Goal: Task Accomplishment & Management: Complete application form

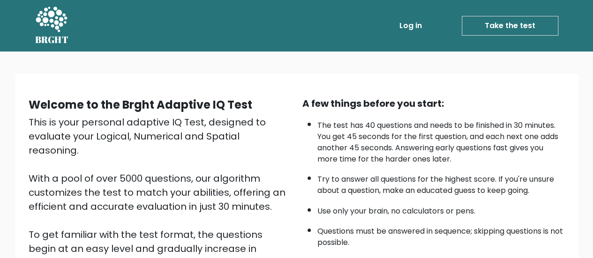
click at [513, 19] on link "Take the test" at bounding box center [510, 26] width 97 height 20
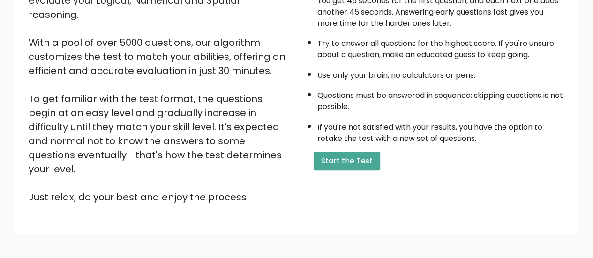
scroll to position [139, 0]
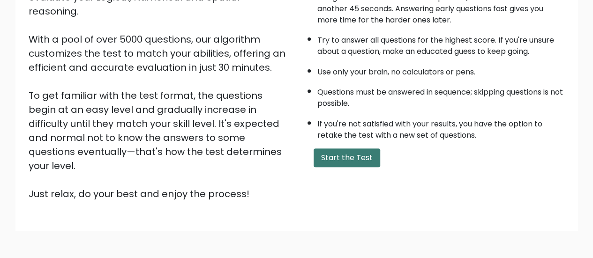
click at [358, 156] on button "Start the Test" at bounding box center [347, 158] width 67 height 19
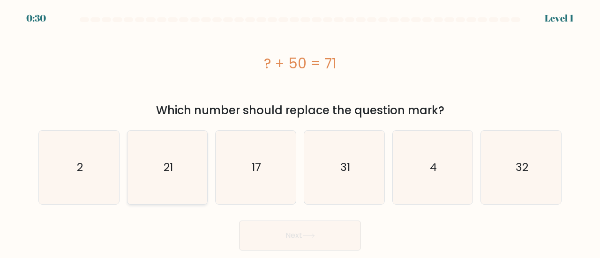
click at [189, 156] on icon "21" at bounding box center [168, 168] width 74 height 74
click at [300, 132] on input "b. 21" at bounding box center [300, 130] width 0 height 2
radio input "true"
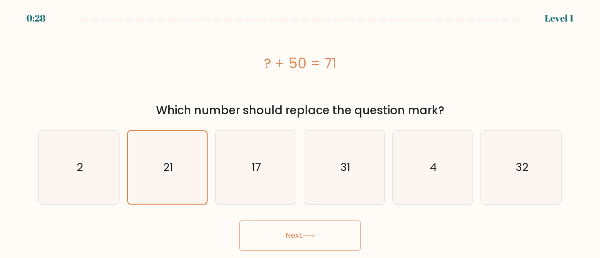
click at [324, 232] on button "Next" at bounding box center [300, 236] width 122 height 30
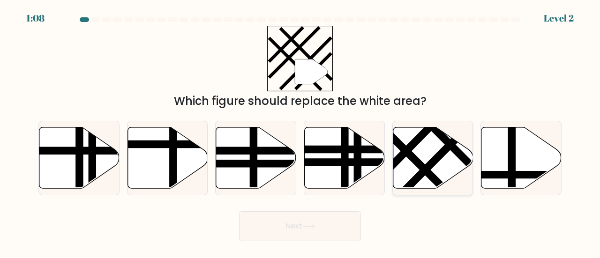
click at [414, 147] on line at bounding box center [419, 137] width 125 height 127
click at [301, 132] on input "e." at bounding box center [300, 130] width 0 height 2
radio input "true"
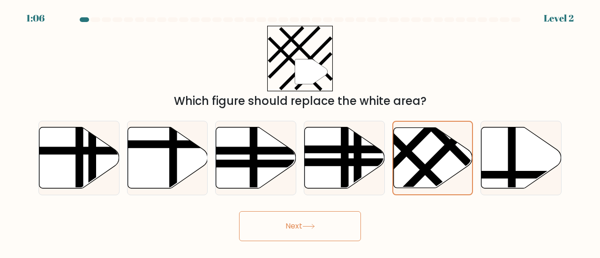
click at [318, 222] on button "Next" at bounding box center [300, 226] width 122 height 30
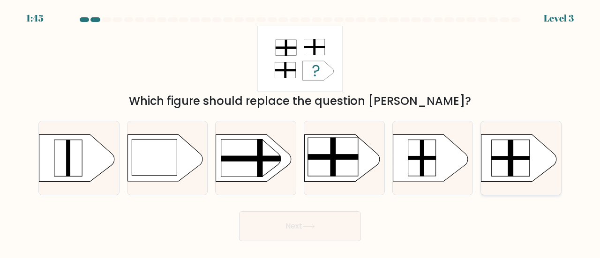
click at [518, 158] on rect at bounding box center [510, 158] width 38 height 4
click at [301, 132] on input "f." at bounding box center [300, 130] width 0 height 2
radio input "true"
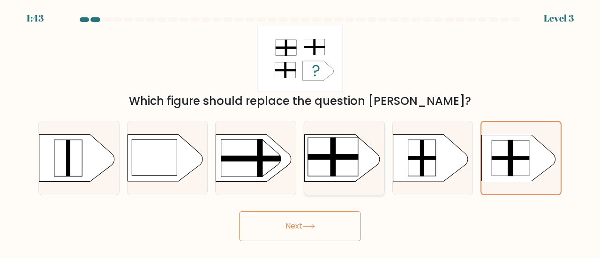
click at [346, 166] on rect at bounding box center [333, 157] width 50 height 38
click at [301, 132] on input "d." at bounding box center [300, 130] width 0 height 2
radio input "true"
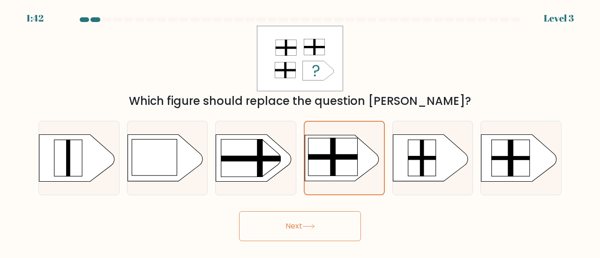
click at [324, 227] on button "Next" at bounding box center [300, 226] width 122 height 30
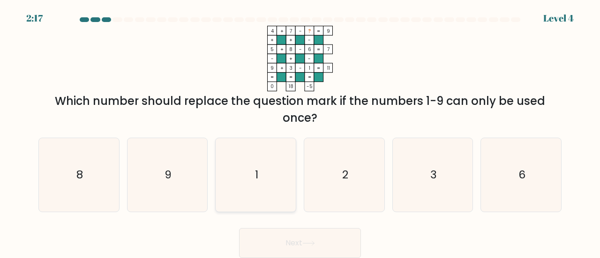
click at [266, 174] on icon "1" at bounding box center [256, 175] width 74 height 74
click at [300, 132] on input "c. 1" at bounding box center [300, 130] width 0 height 2
radio input "true"
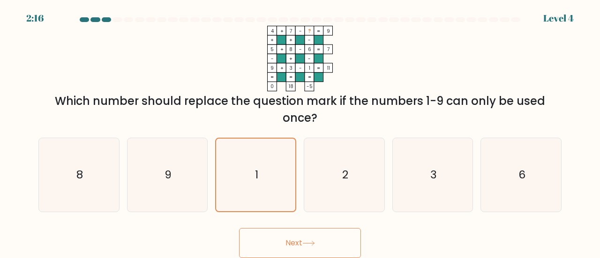
click at [323, 241] on button "Next" at bounding box center [300, 243] width 122 height 30
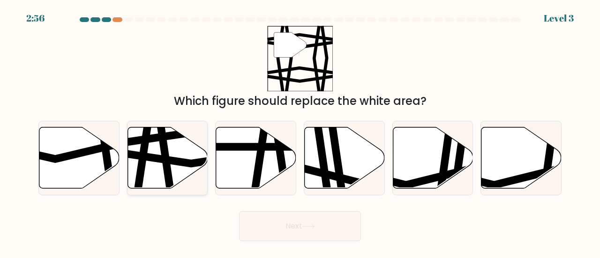
click at [172, 158] on icon at bounding box center [192, 158] width 161 height 12
click at [300, 132] on input "b." at bounding box center [300, 130] width 0 height 2
radio input "true"
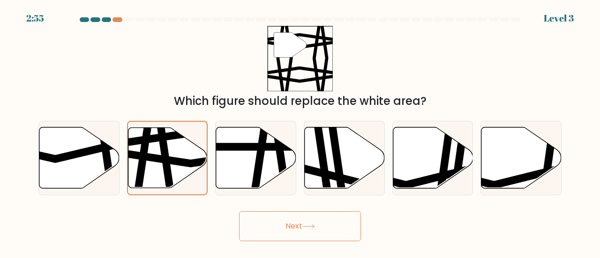
click at [289, 236] on button "Next" at bounding box center [300, 226] width 122 height 30
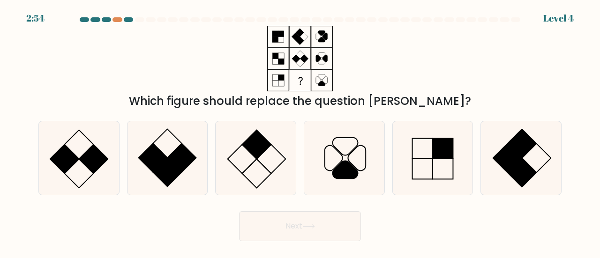
click at [289, 236] on button "Next" at bounding box center [300, 226] width 122 height 30
click at [271, 166] on icon at bounding box center [256, 158] width 74 height 74
click at [300, 132] on input "c." at bounding box center [300, 130] width 0 height 2
radio input "true"
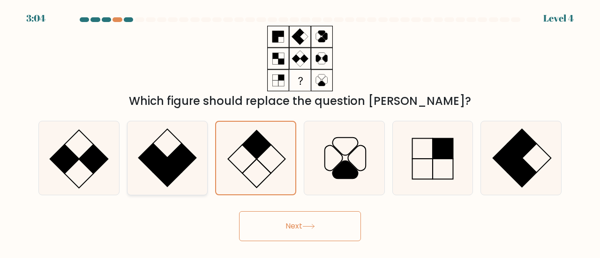
click at [166, 171] on rect at bounding box center [167, 172] width 29 height 29
click at [300, 132] on input "b." at bounding box center [300, 130] width 0 height 2
radio input "true"
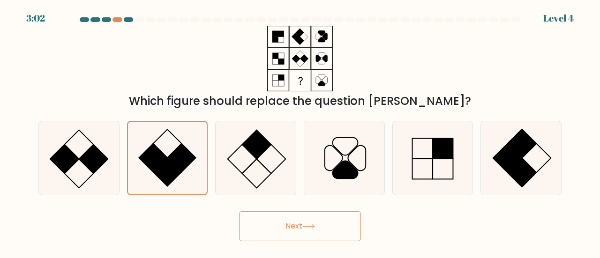
click at [261, 227] on button "Next" at bounding box center [300, 226] width 122 height 30
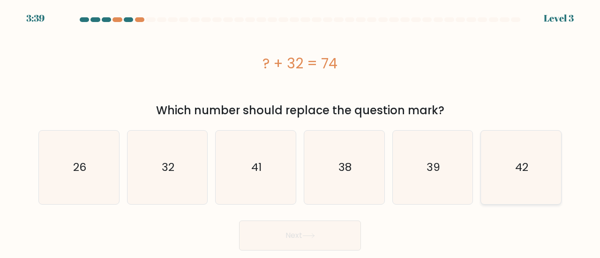
click at [495, 181] on icon "42" at bounding box center [521, 168] width 74 height 74
click at [301, 132] on input "f. 42" at bounding box center [300, 130] width 0 height 2
radio input "true"
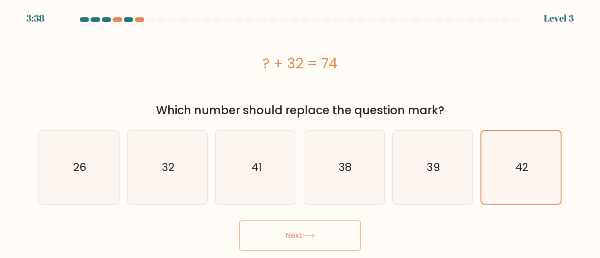
click at [353, 231] on button "Next" at bounding box center [300, 236] width 122 height 30
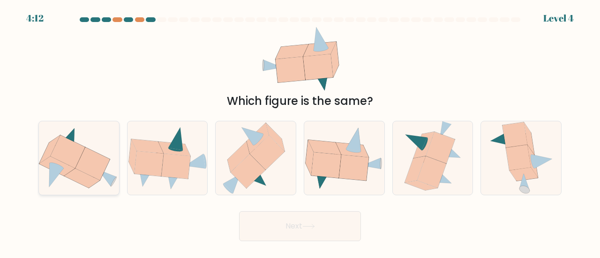
click at [59, 144] on icon at bounding box center [68, 152] width 35 height 33
click at [300, 132] on input "a." at bounding box center [300, 130] width 0 height 2
radio input "true"
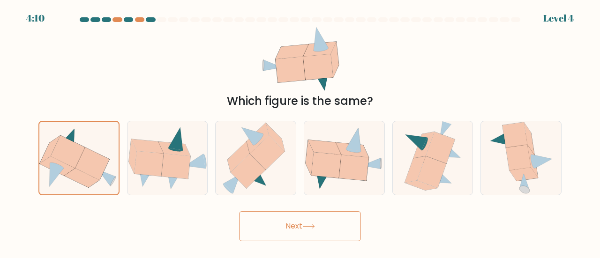
click at [268, 227] on button "Next" at bounding box center [300, 226] width 122 height 30
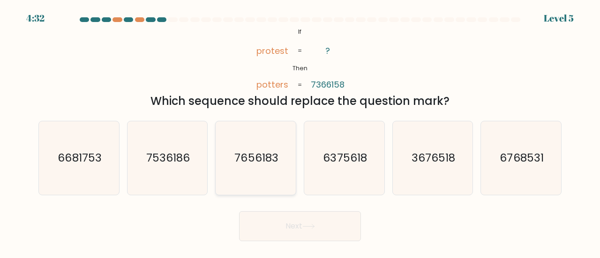
click at [258, 148] on icon "7656183" at bounding box center [256, 158] width 74 height 74
click at [300, 132] on input "c. 7656183" at bounding box center [300, 130] width 0 height 2
radio input "true"
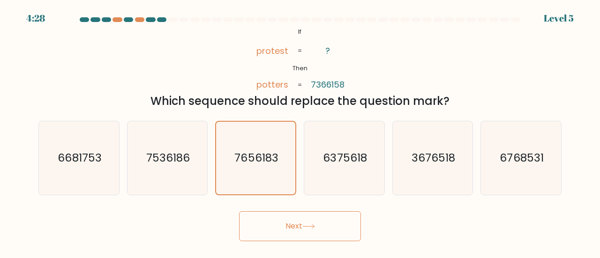
click at [290, 225] on button "Next" at bounding box center [300, 226] width 122 height 30
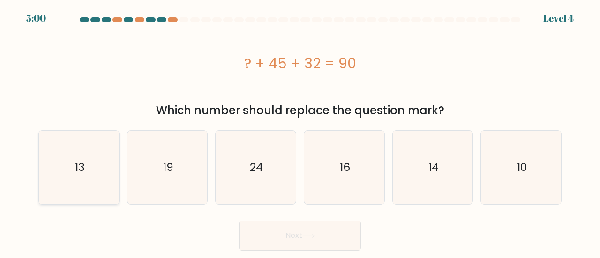
click at [90, 166] on icon "13" at bounding box center [79, 168] width 74 height 74
click at [300, 132] on input "a. 13" at bounding box center [300, 130] width 0 height 2
radio input "true"
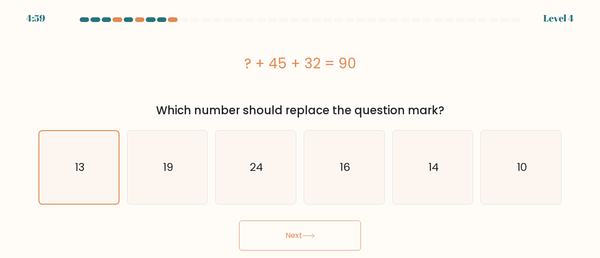
click at [272, 234] on button "Next" at bounding box center [300, 236] width 122 height 30
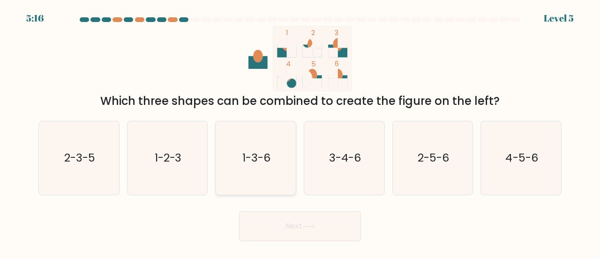
click at [248, 174] on icon "1-3-6" at bounding box center [256, 158] width 74 height 74
click at [300, 132] on input "c. 1-3-6" at bounding box center [300, 130] width 0 height 2
radio input "true"
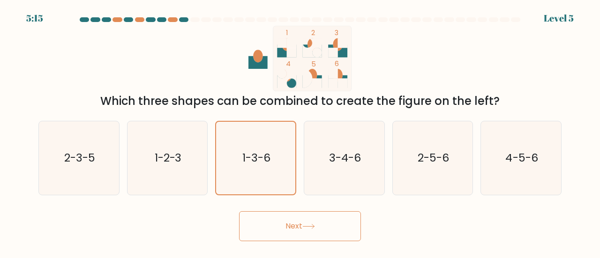
click at [285, 228] on button "Next" at bounding box center [300, 226] width 122 height 30
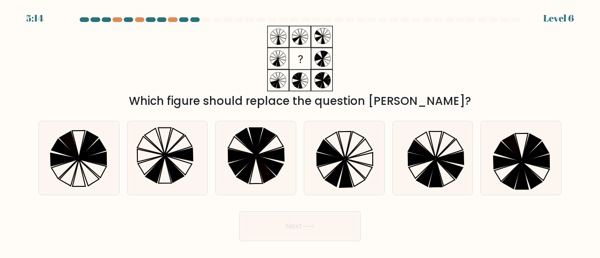
click at [285, 228] on button "Next" at bounding box center [300, 226] width 122 height 30
click at [153, 163] on icon at bounding box center [168, 158] width 74 height 74
click at [300, 132] on input "b." at bounding box center [300, 130] width 0 height 2
radio input "true"
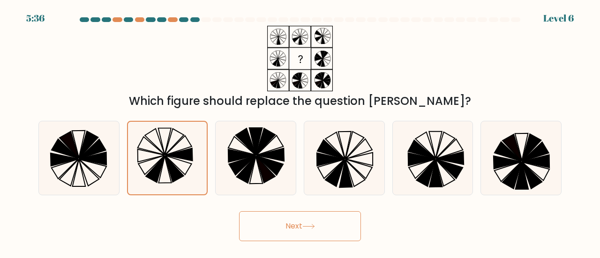
click at [264, 233] on button "Next" at bounding box center [300, 226] width 122 height 30
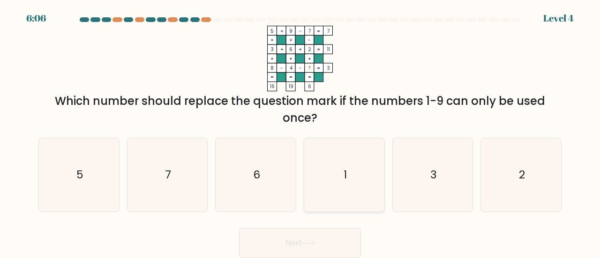
click at [324, 142] on icon "1" at bounding box center [345, 175] width 74 height 74
click at [301, 132] on input "d. 1" at bounding box center [300, 130] width 0 height 2
radio input "true"
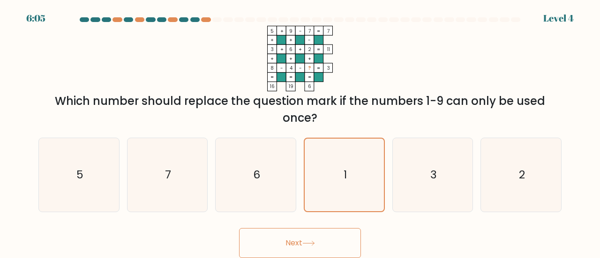
click at [325, 236] on button "Next" at bounding box center [300, 243] width 122 height 30
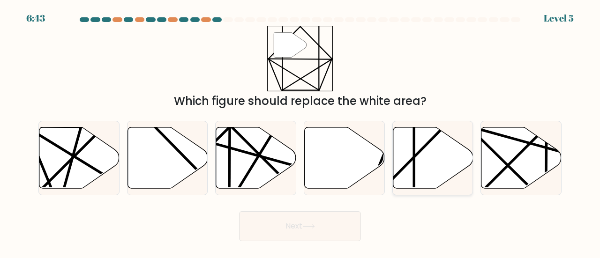
click at [422, 155] on icon at bounding box center [433, 157] width 80 height 61
click at [301, 132] on input "e." at bounding box center [300, 130] width 0 height 2
radio input "true"
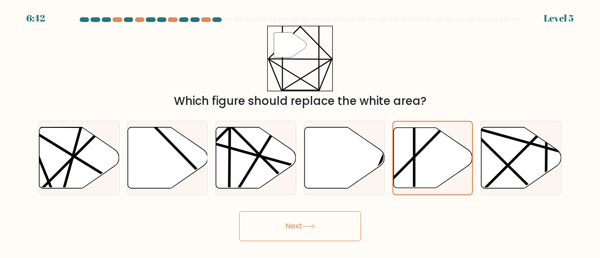
click at [329, 228] on button "Next" at bounding box center [300, 226] width 122 height 30
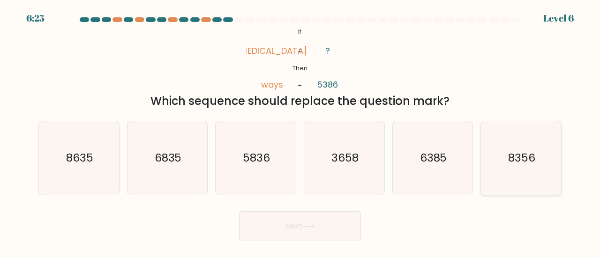
click at [490, 155] on icon "8356" at bounding box center [521, 158] width 74 height 74
click at [301, 132] on input "f. 8356" at bounding box center [300, 130] width 0 height 2
radio input "true"
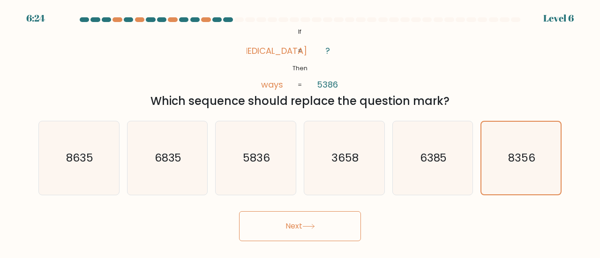
click at [325, 224] on button "Next" at bounding box center [300, 226] width 122 height 30
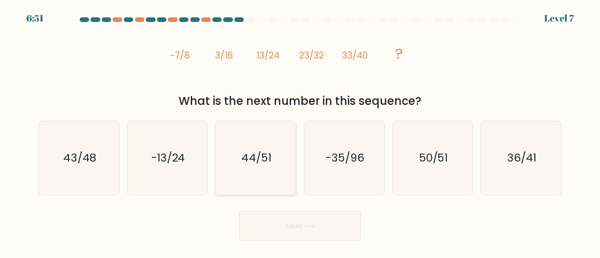
click at [259, 141] on icon "44/51" at bounding box center [256, 158] width 74 height 74
click at [300, 132] on input "c. 44/51" at bounding box center [300, 130] width 0 height 2
radio input "true"
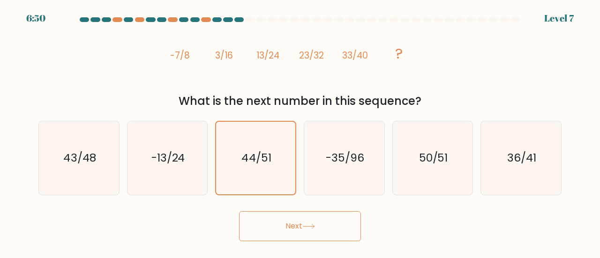
click at [307, 217] on button "Next" at bounding box center [300, 226] width 122 height 30
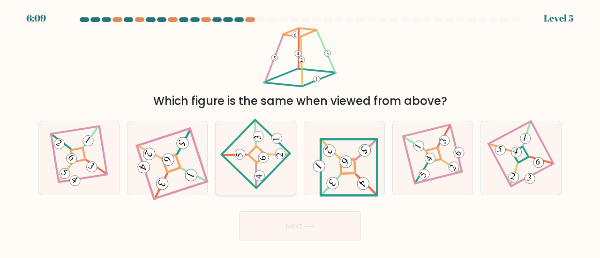
click at [271, 174] on 118 at bounding box center [255, 154] width 68 height 68
click at [300, 132] on input "c." at bounding box center [300, 130] width 0 height 2
radio input "true"
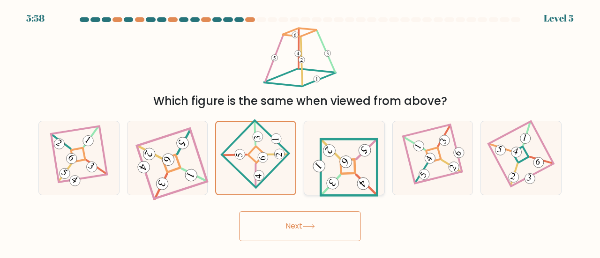
click at [353, 177] on icon at bounding box center [344, 158] width 68 height 59
click at [301, 132] on input "d." at bounding box center [300, 130] width 0 height 2
radio input "true"
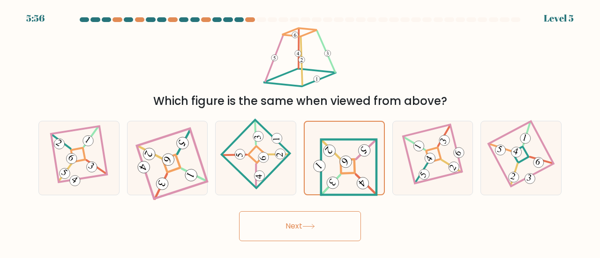
click at [319, 219] on button "Next" at bounding box center [300, 226] width 122 height 30
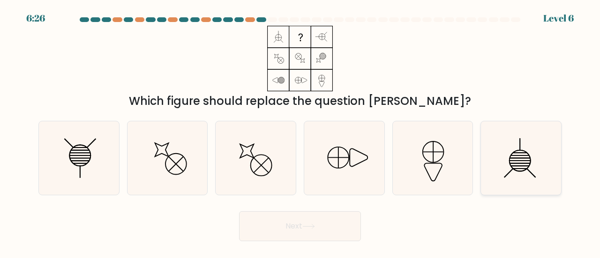
click at [510, 167] on icon at bounding box center [521, 158] width 74 height 74
click at [301, 132] on input "f." at bounding box center [300, 130] width 0 height 2
radio input "true"
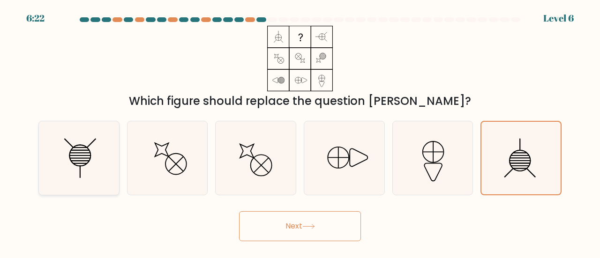
click at [113, 174] on icon at bounding box center [79, 158] width 74 height 74
click at [300, 132] on input "a." at bounding box center [300, 130] width 0 height 2
radio input "true"
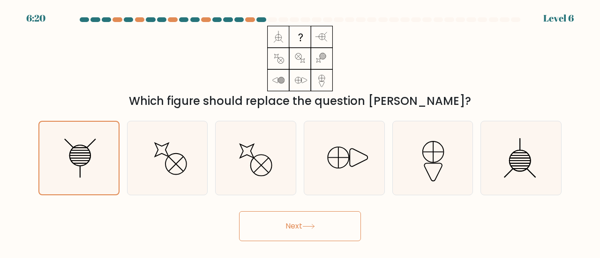
click at [287, 232] on button "Next" at bounding box center [300, 226] width 122 height 30
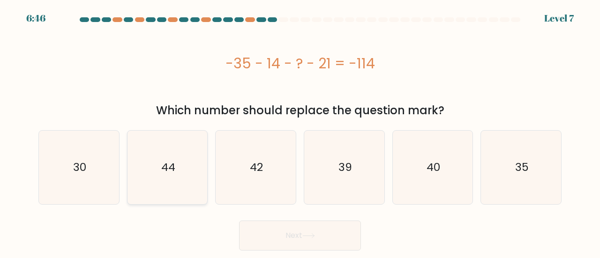
click at [177, 155] on icon "44" at bounding box center [168, 168] width 74 height 74
click at [300, 132] on input "b. 44" at bounding box center [300, 130] width 0 height 2
radio input "true"
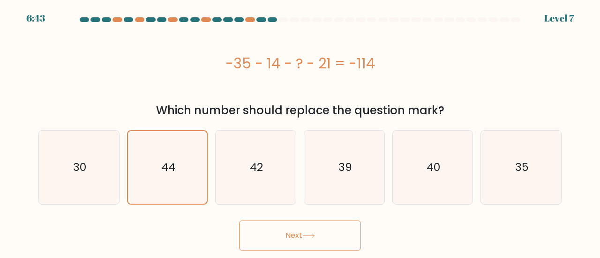
click at [281, 234] on button "Next" at bounding box center [300, 236] width 122 height 30
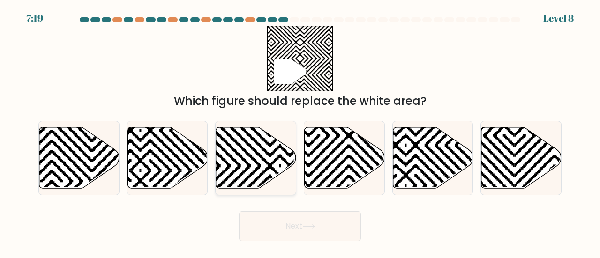
click at [240, 167] on icon at bounding box center [280, 125] width 161 height 161
click at [300, 132] on input "c." at bounding box center [300, 130] width 0 height 2
radio input "true"
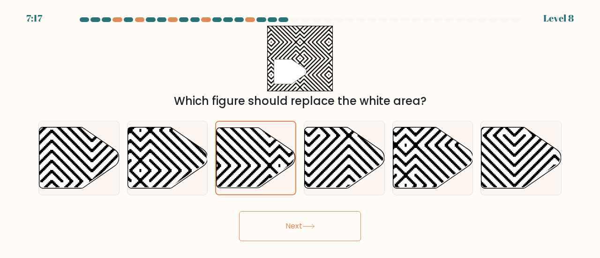
click at [330, 232] on button "Next" at bounding box center [300, 226] width 122 height 30
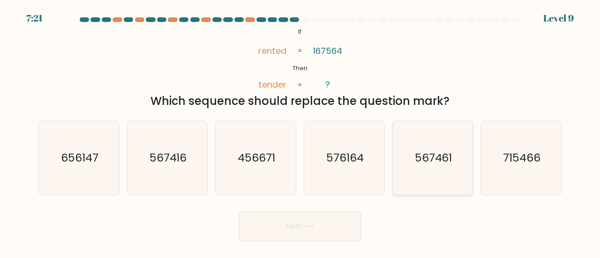
click at [429, 158] on text "567461" at bounding box center [434, 157] width 38 height 15
click at [301, 132] on input "e. 567461" at bounding box center [300, 130] width 0 height 2
radio input "true"
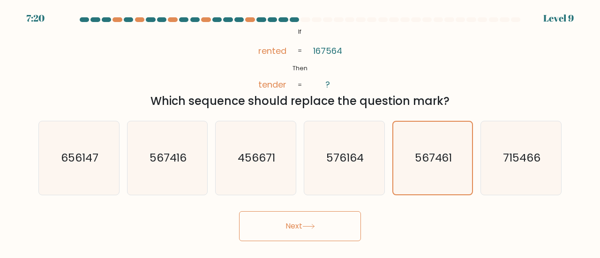
click at [335, 223] on button "Next" at bounding box center [300, 226] width 122 height 30
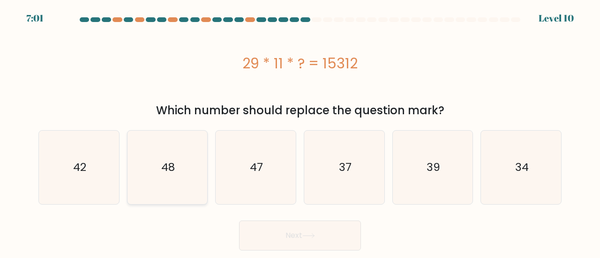
click at [165, 181] on icon "48" at bounding box center [168, 168] width 74 height 74
click at [300, 132] on input "b. 48" at bounding box center [300, 130] width 0 height 2
radio input "true"
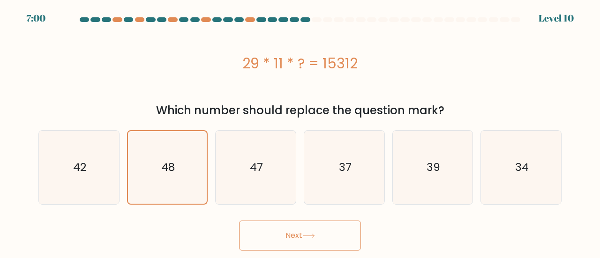
click at [277, 240] on button "Next" at bounding box center [300, 236] width 122 height 30
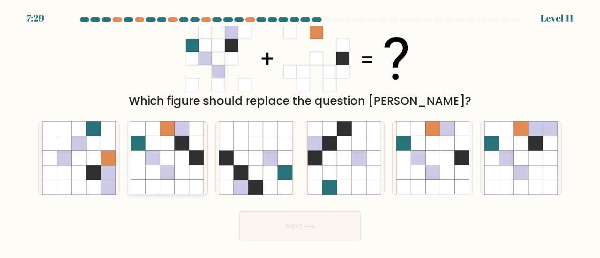
click at [170, 158] on icon at bounding box center [167, 158] width 15 height 15
click at [300, 132] on input "b." at bounding box center [300, 130] width 0 height 2
radio input "true"
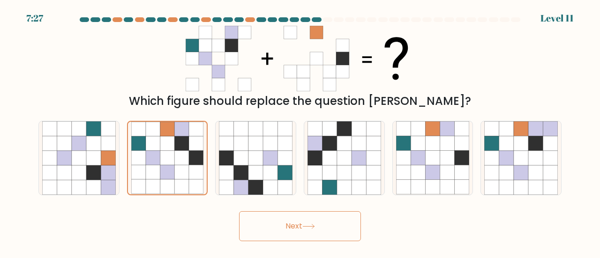
click at [286, 222] on button "Next" at bounding box center [300, 226] width 122 height 30
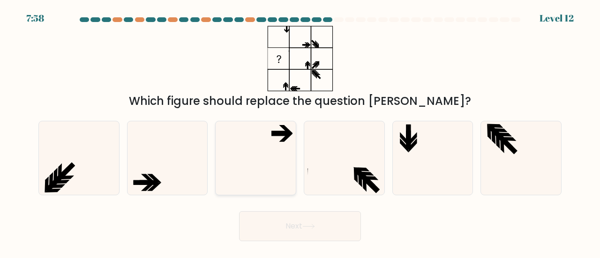
click at [252, 161] on icon at bounding box center [256, 158] width 74 height 74
click at [300, 132] on input "c." at bounding box center [300, 130] width 0 height 2
radio input "true"
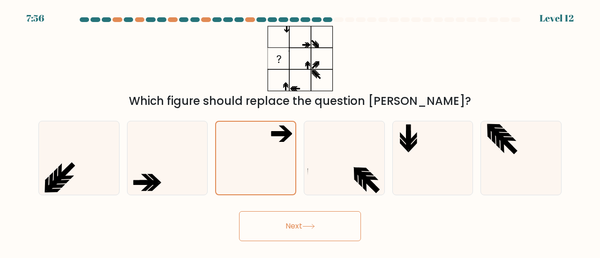
click at [287, 233] on button "Next" at bounding box center [300, 226] width 122 height 30
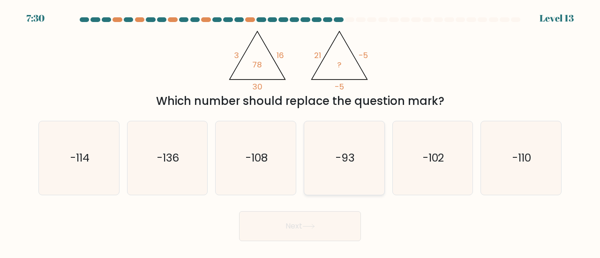
click at [332, 165] on icon "-93" at bounding box center [345, 158] width 74 height 74
click at [301, 132] on input "d. -93" at bounding box center [300, 130] width 0 height 2
radio input "true"
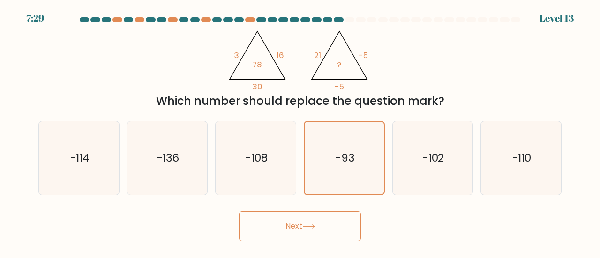
click at [318, 217] on button "Next" at bounding box center [300, 226] width 122 height 30
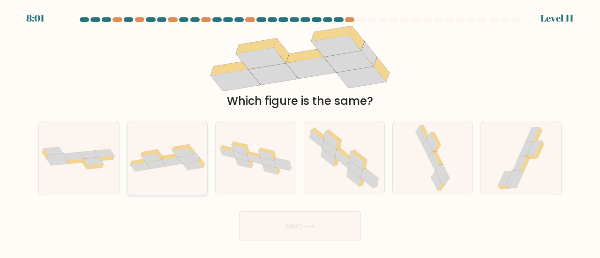
click at [166, 158] on icon at bounding box center [170, 157] width 17 height 7
click at [300, 132] on input "b." at bounding box center [300, 130] width 0 height 2
radio input "true"
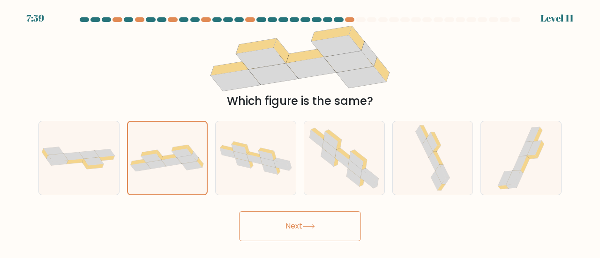
click at [309, 226] on icon at bounding box center [308, 227] width 11 height 4
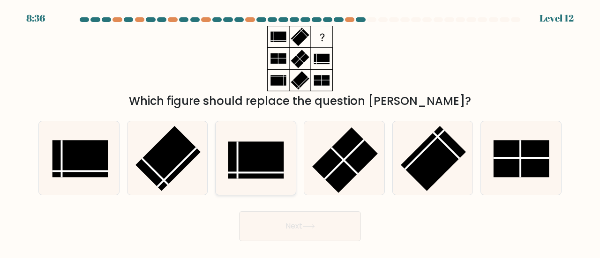
click at [268, 170] on rect at bounding box center [255, 160] width 55 height 37
click at [300, 132] on input "c." at bounding box center [300, 130] width 0 height 2
radio input "true"
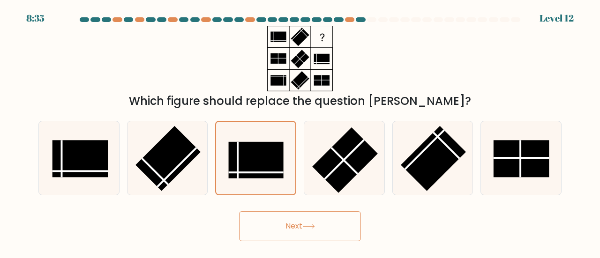
click at [317, 232] on button "Next" at bounding box center [300, 226] width 122 height 30
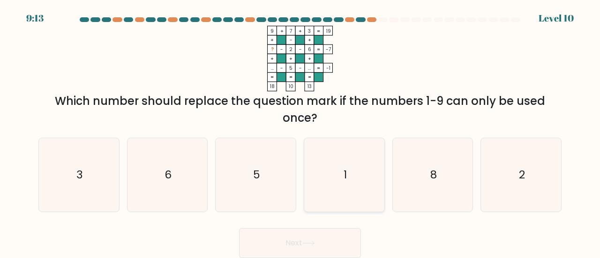
click at [338, 182] on icon "1" at bounding box center [345, 175] width 74 height 74
click at [301, 132] on input "d. 1" at bounding box center [300, 130] width 0 height 2
radio input "true"
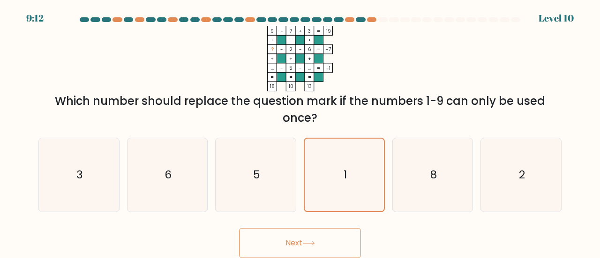
click at [320, 227] on div "Next" at bounding box center [300, 241] width 535 height 35
click at [317, 233] on button "Next" at bounding box center [300, 243] width 122 height 30
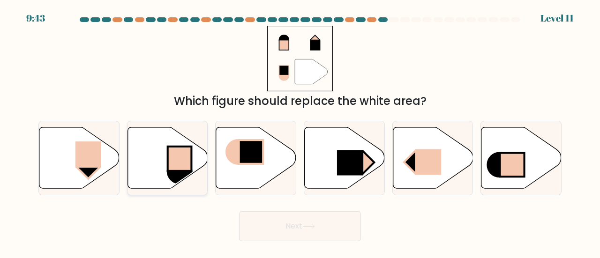
click at [165, 155] on icon at bounding box center [168, 157] width 80 height 61
click at [300, 132] on input "b." at bounding box center [300, 130] width 0 height 2
radio input "true"
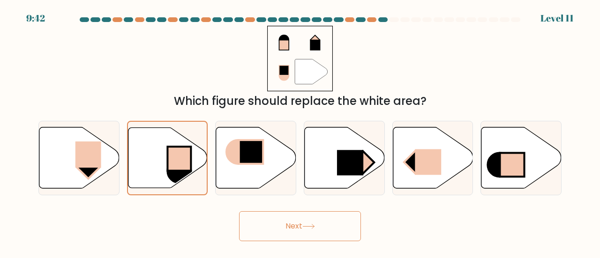
click at [285, 219] on button "Next" at bounding box center [300, 226] width 122 height 30
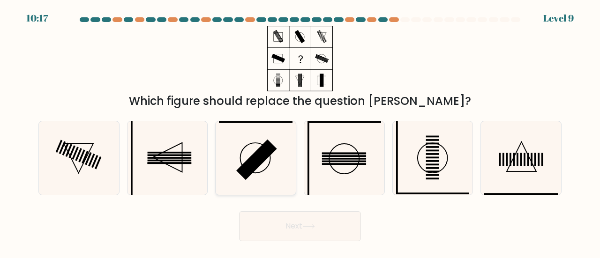
click at [293, 155] on icon at bounding box center [256, 158] width 74 height 74
click at [300, 132] on input "c." at bounding box center [300, 130] width 0 height 2
radio input "true"
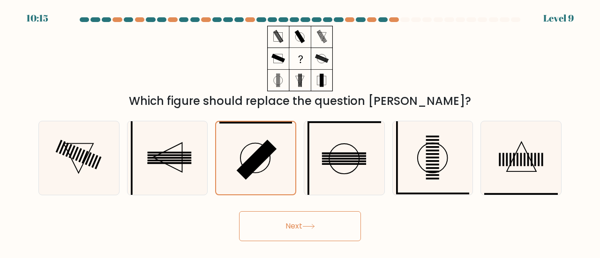
click at [302, 219] on button "Next" at bounding box center [300, 226] width 122 height 30
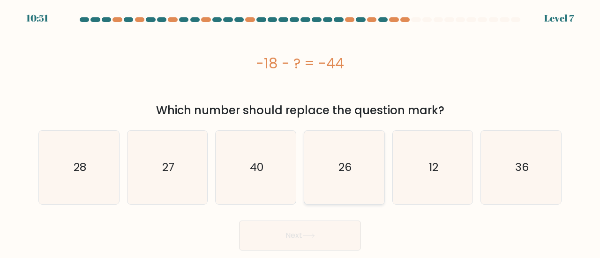
click at [342, 165] on text "26" at bounding box center [345, 167] width 13 height 15
click at [301, 132] on input "d. 26" at bounding box center [300, 130] width 0 height 2
radio input "true"
click at [326, 228] on button "Next" at bounding box center [300, 236] width 122 height 30
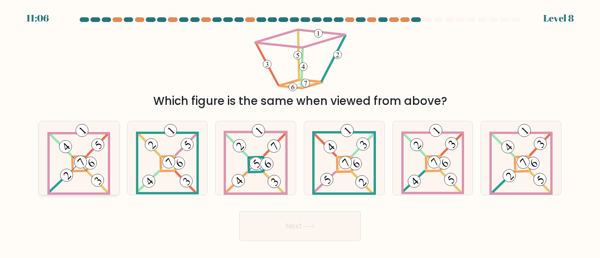
click at [94, 163] on icon at bounding box center [92, 163] width 6 height 8
click at [300, 132] on input "a." at bounding box center [300, 130] width 0 height 2
radio input "true"
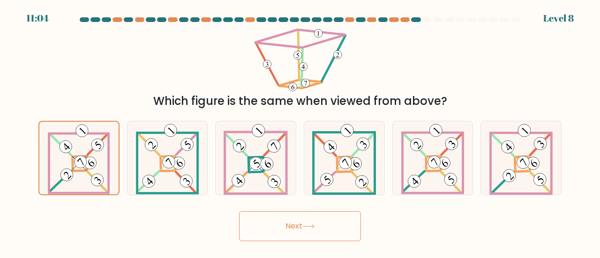
click at [273, 233] on button "Next" at bounding box center [300, 226] width 122 height 30
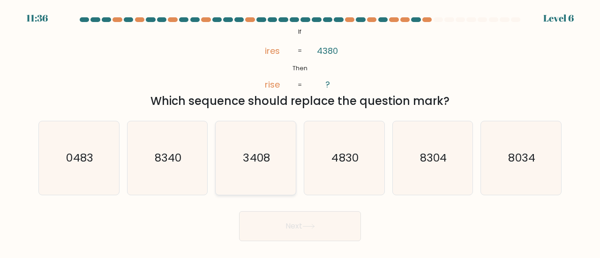
click at [251, 172] on icon "3408" at bounding box center [256, 158] width 74 height 74
click at [300, 132] on input "c. 3408" at bounding box center [300, 130] width 0 height 2
radio input "true"
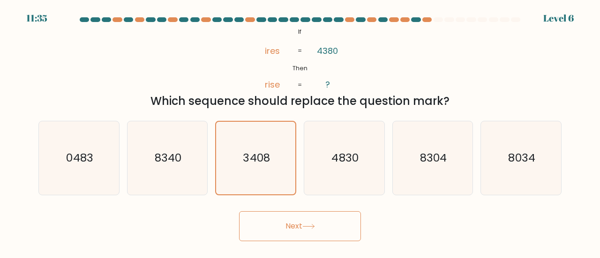
click at [294, 218] on button "Next" at bounding box center [300, 226] width 122 height 30
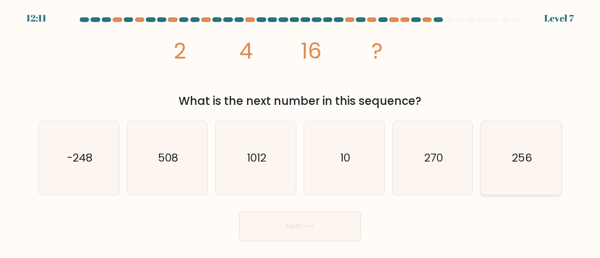
click at [505, 132] on icon "256" at bounding box center [521, 158] width 74 height 74
click at [301, 132] on input "f. 256" at bounding box center [300, 130] width 0 height 2
radio input "true"
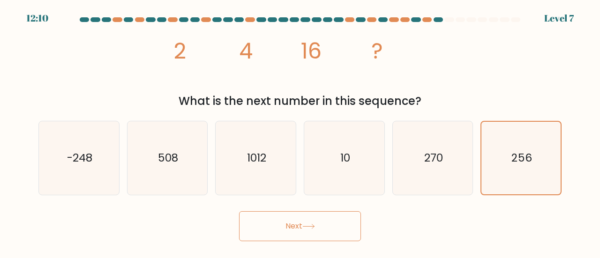
click at [331, 224] on button "Next" at bounding box center [300, 226] width 122 height 30
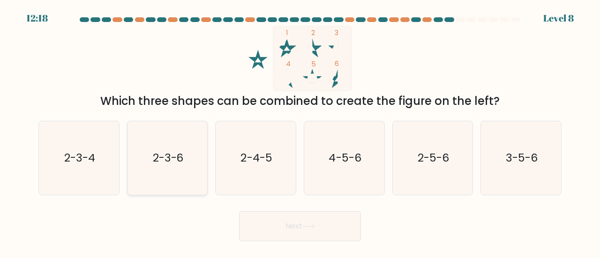
click at [169, 151] on text "2-3-6" at bounding box center [168, 157] width 31 height 15
click at [300, 132] on input "b. 2-3-6" at bounding box center [300, 130] width 0 height 2
radio input "true"
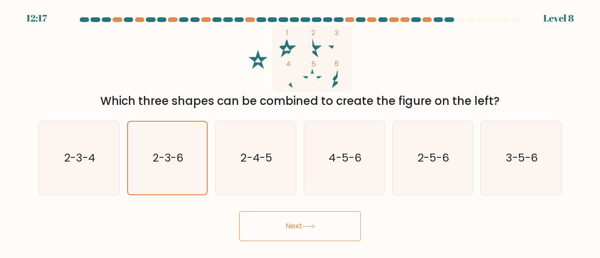
click at [281, 224] on button "Next" at bounding box center [300, 226] width 122 height 30
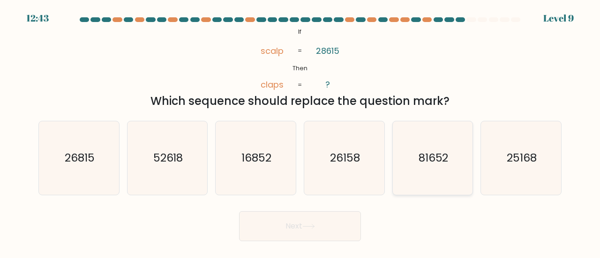
click at [426, 163] on text "81652" at bounding box center [434, 157] width 30 height 15
click at [301, 132] on input "e. 81652" at bounding box center [300, 130] width 0 height 2
radio input "true"
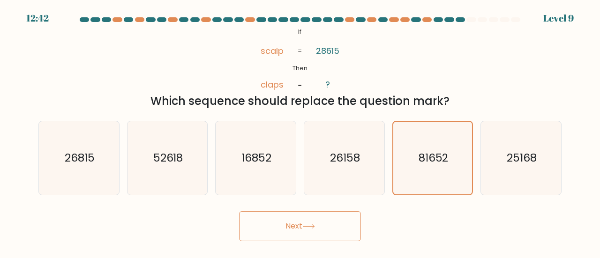
click at [330, 220] on button "Next" at bounding box center [300, 226] width 122 height 30
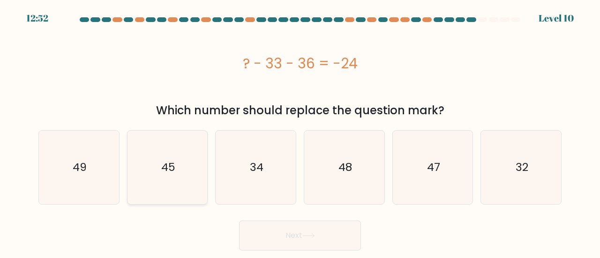
click at [156, 150] on icon "45" at bounding box center [168, 168] width 74 height 74
click at [300, 132] on input "b. 45" at bounding box center [300, 130] width 0 height 2
radio input "true"
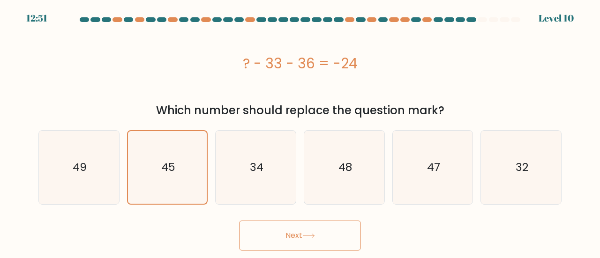
click at [269, 231] on button "Next" at bounding box center [300, 236] width 122 height 30
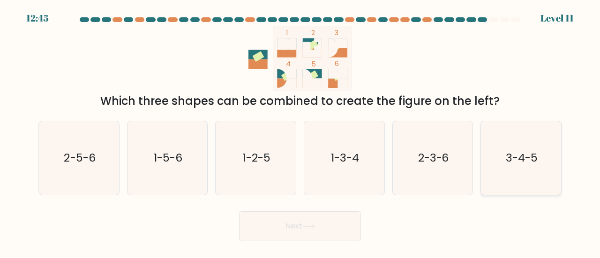
click at [495, 168] on icon "3-4-5" at bounding box center [521, 158] width 74 height 74
click at [301, 132] on input "f. 3-4-5" at bounding box center [300, 130] width 0 height 2
radio input "true"
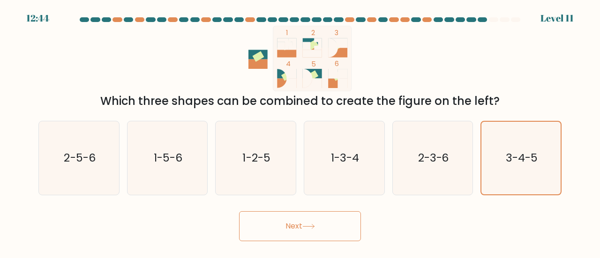
click at [325, 226] on button "Next" at bounding box center [300, 226] width 122 height 30
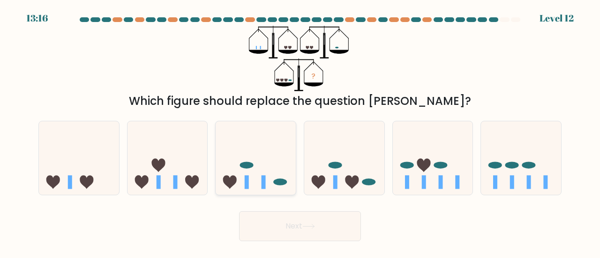
click at [260, 154] on icon at bounding box center [256, 158] width 80 height 66
click at [300, 132] on input "c." at bounding box center [300, 130] width 0 height 2
radio input "true"
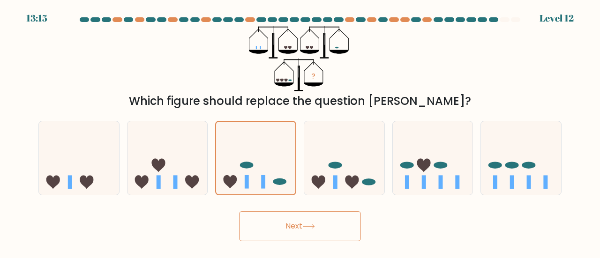
click at [307, 218] on button "Next" at bounding box center [300, 226] width 122 height 30
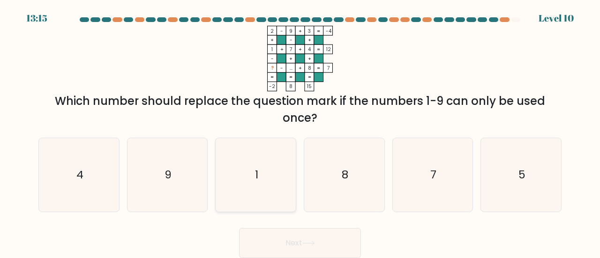
click at [271, 186] on icon "1" at bounding box center [256, 175] width 74 height 74
click at [300, 132] on input "c. 1" at bounding box center [300, 130] width 0 height 2
radio input "true"
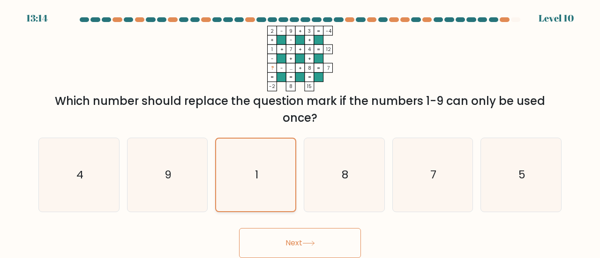
click at [260, 180] on icon "1" at bounding box center [255, 175] width 73 height 73
click at [300, 132] on input "c. 1" at bounding box center [300, 130] width 0 height 2
click at [499, 154] on icon "5" at bounding box center [521, 175] width 74 height 74
click at [301, 132] on input "f. 5" at bounding box center [300, 130] width 0 height 2
radio input "true"
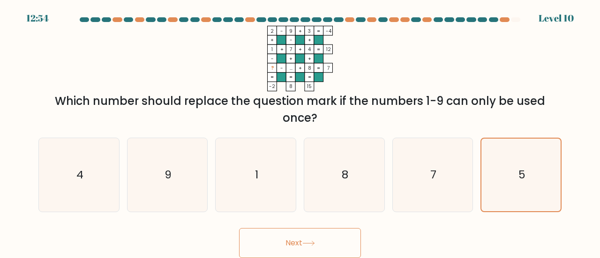
click at [320, 249] on button "Next" at bounding box center [300, 243] width 122 height 30
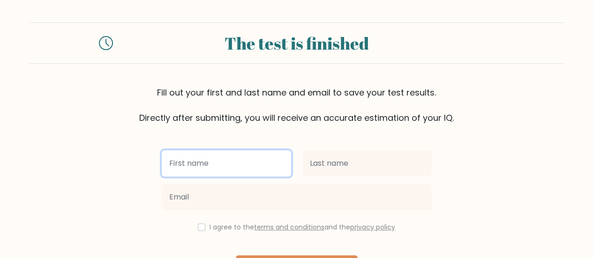
click at [252, 164] on input "text" at bounding box center [226, 164] width 129 height 26
click at [250, 167] on input "text" at bounding box center [226, 164] width 129 height 26
type input "shreyas"
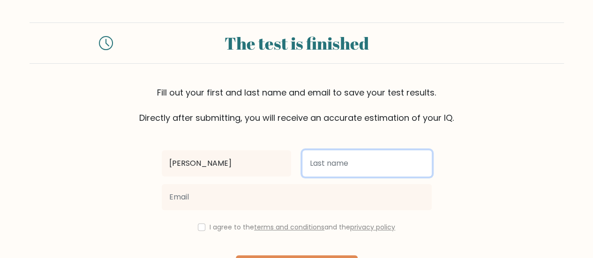
click at [326, 164] on input "text" at bounding box center [366, 164] width 129 height 26
type input "balhey"
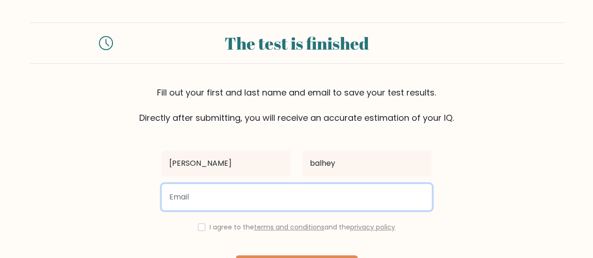
click at [313, 199] on input "email" at bounding box center [297, 197] width 270 height 26
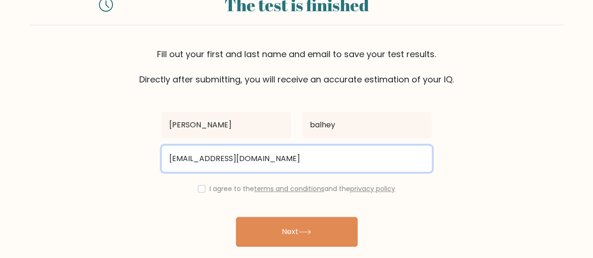
scroll to position [52, 0]
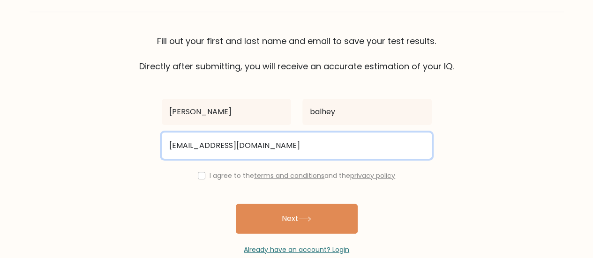
type input "shreyasbalhey128@gmail.com"
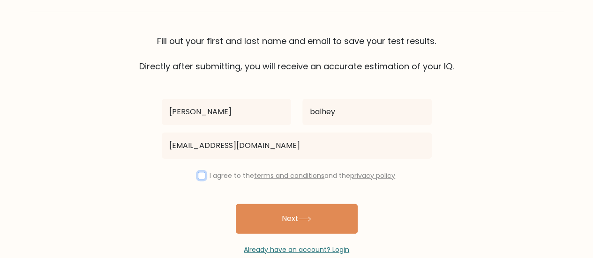
click at [199, 172] on input "checkbox" at bounding box center [202, 176] width 8 height 8
checkbox input "true"
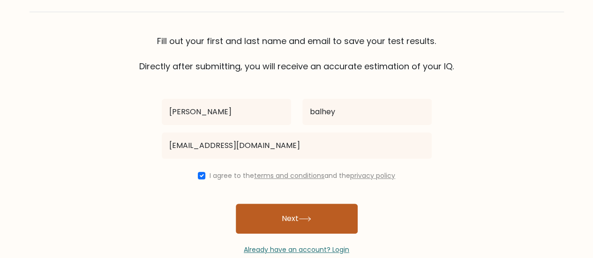
click at [281, 217] on button "Next" at bounding box center [297, 219] width 122 height 30
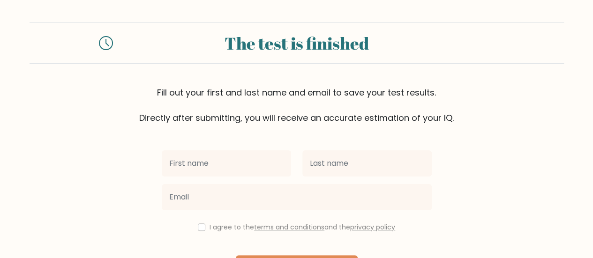
scroll to position [29, 0]
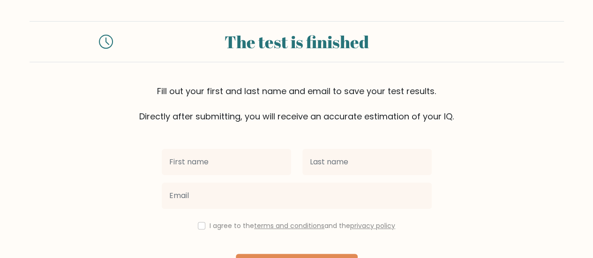
click at [267, 163] on input "text" at bounding box center [226, 162] width 129 height 26
type input "[PERSON_NAME]"
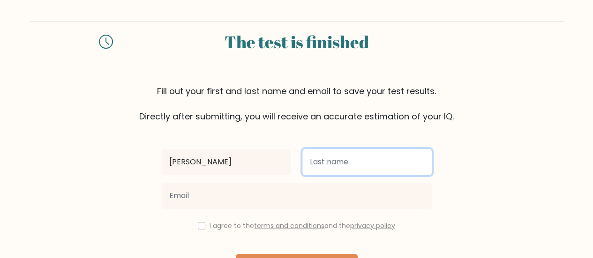
click at [329, 166] on input "text" at bounding box center [366, 162] width 129 height 26
type input "balhey"
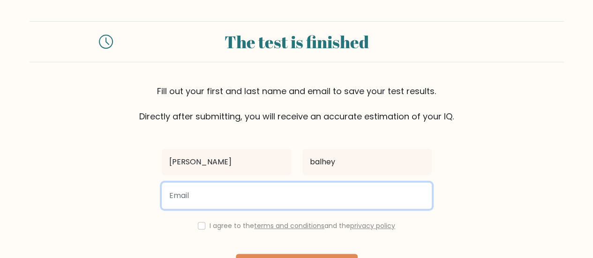
click at [329, 195] on input "email" at bounding box center [297, 196] width 270 height 26
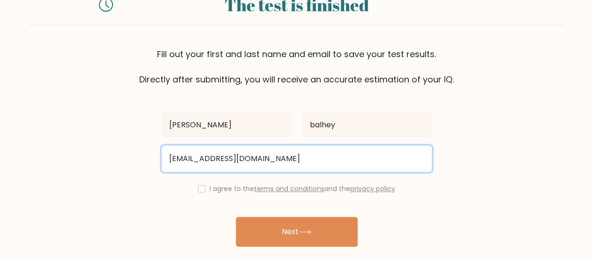
scroll to position [67, 0]
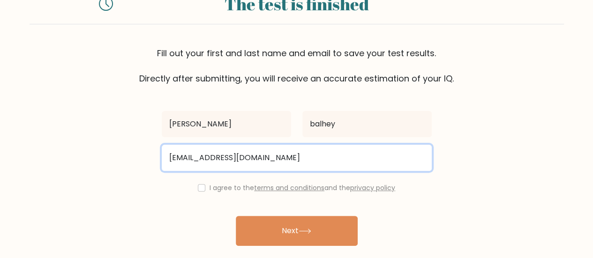
type input "balheyshreyas180@gmail.com"
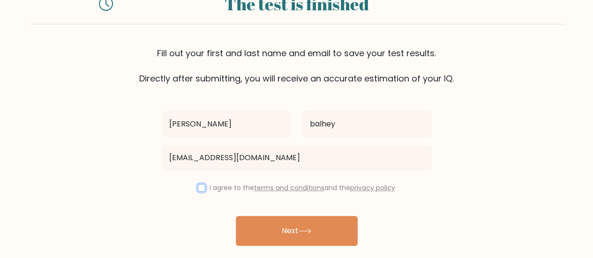
click at [200, 186] on input "checkbox" at bounding box center [202, 188] width 8 height 8
checkbox input "true"
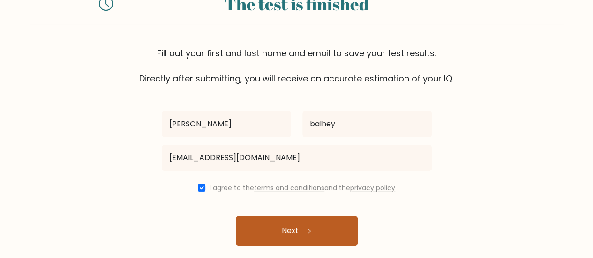
click at [278, 217] on button "Next" at bounding box center [297, 231] width 122 height 30
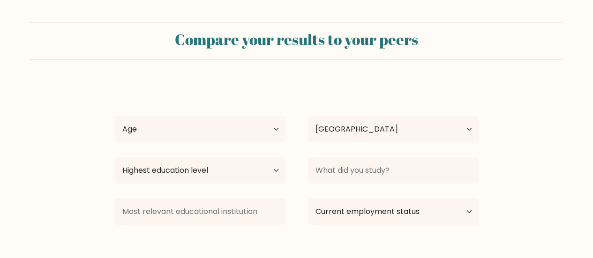
select select "IN"
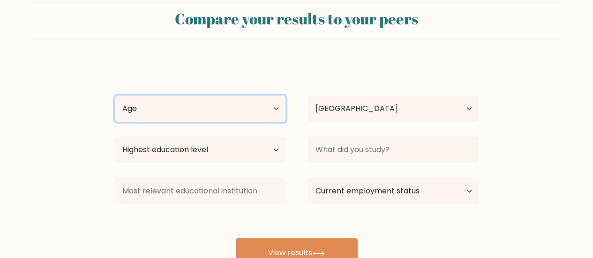
click at [270, 111] on select "Age Under 18 years old 18-24 years old 25-34 years old 35-44 years old 45-54 ye…" at bounding box center [200, 109] width 171 height 26
select select "min_18"
click at [115, 96] on select "Age Under 18 years old 18-24 years old 25-34 years old 35-44 years old 45-54 ye…" at bounding box center [200, 109] width 171 height 26
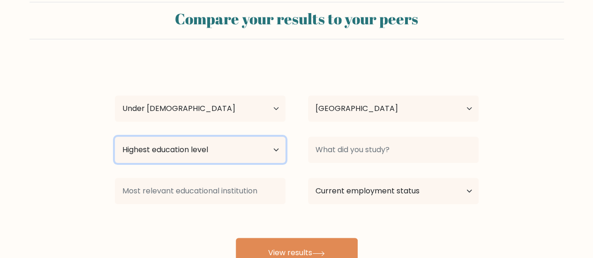
click at [249, 149] on select "Highest education level No schooling Primary Lower Secondary Upper Secondary Oc…" at bounding box center [200, 150] width 171 height 26
select select "lower_secondary"
click at [115, 137] on select "Highest education level No schooling Primary Lower Secondary Upper Secondary Oc…" at bounding box center [200, 150] width 171 height 26
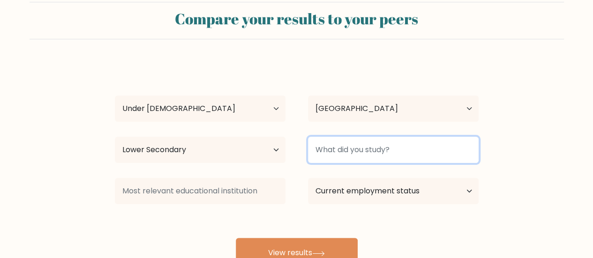
click at [408, 147] on input at bounding box center [393, 150] width 171 height 26
click at [384, 154] on input at bounding box center [393, 150] width 171 height 26
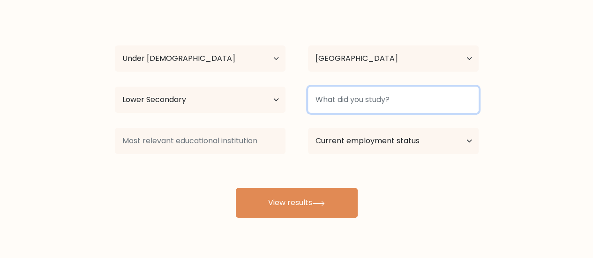
scroll to position [77, 0]
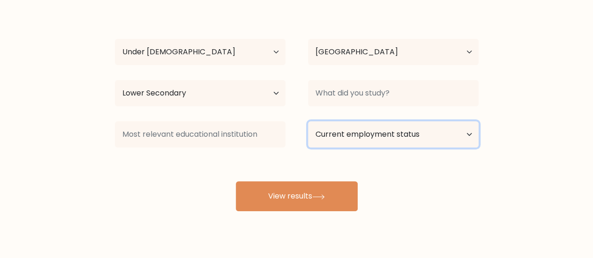
click at [432, 139] on select "Current employment status Employed Student Retired Other / prefer not to answer" at bounding box center [393, 134] width 171 height 26
select select "student"
click at [308, 121] on select "Current employment status Employed Student Retired Other / prefer not to answer" at bounding box center [393, 134] width 171 height 26
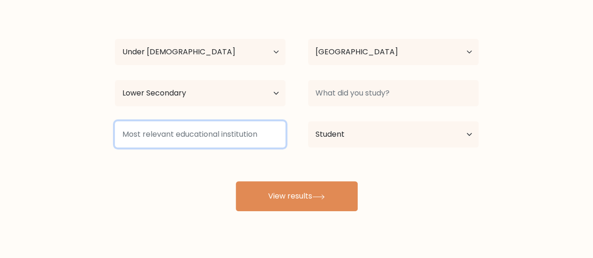
click at [222, 136] on input at bounding box center [200, 134] width 171 height 26
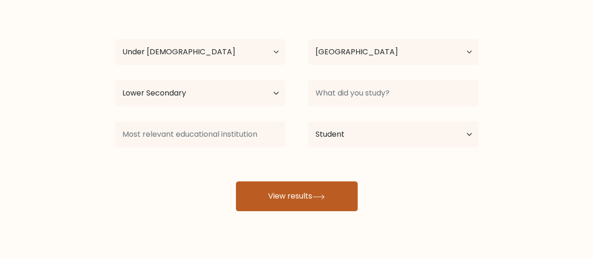
click at [282, 208] on button "View results" at bounding box center [297, 196] width 122 height 30
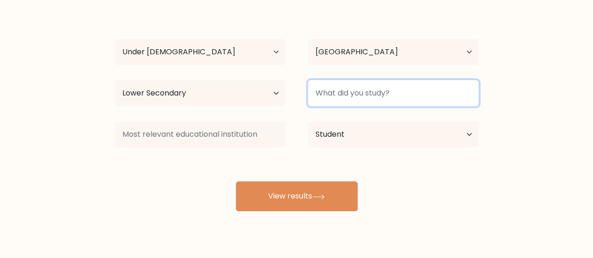
click at [380, 90] on input at bounding box center [393, 93] width 171 height 26
type input "JEE"
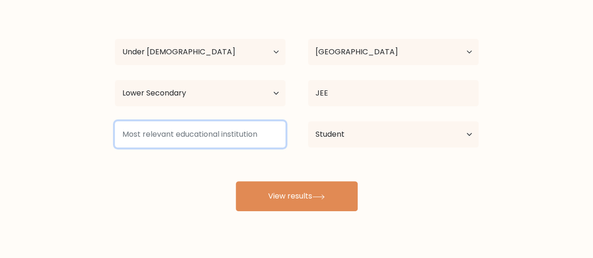
click at [264, 130] on input at bounding box center [200, 134] width 171 height 26
click at [236, 181] on button "View results" at bounding box center [297, 196] width 122 height 30
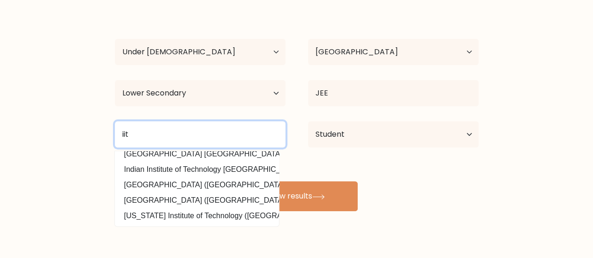
scroll to position [86, 0]
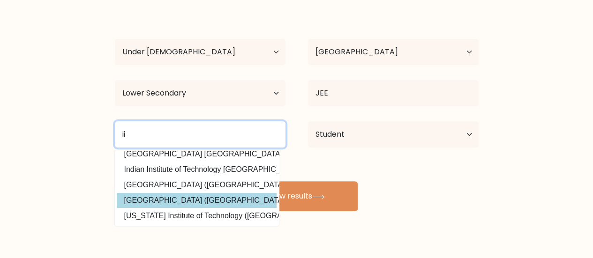
type input "i"
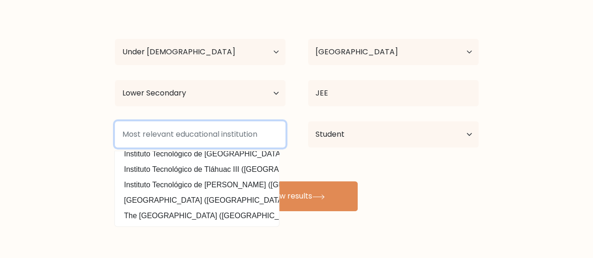
scroll to position [0, 0]
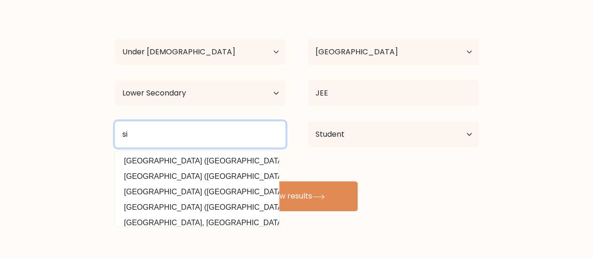
type input "s"
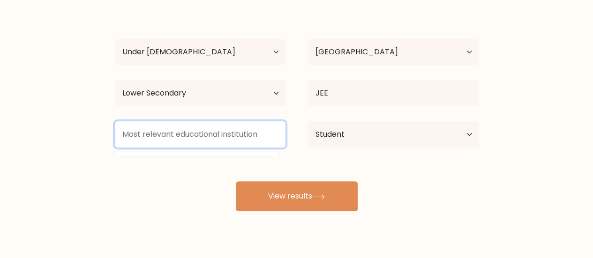
scroll to position [97, 0]
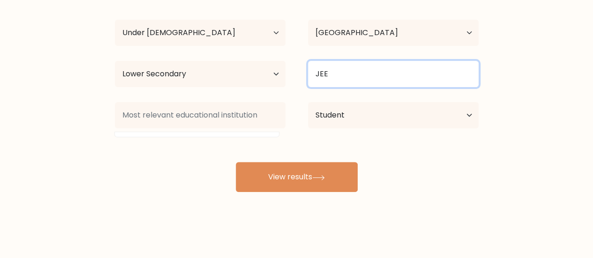
click at [395, 84] on input "JEE" at bounding box center [393, 74] width 171 height 26
type input "J"
type input "f"
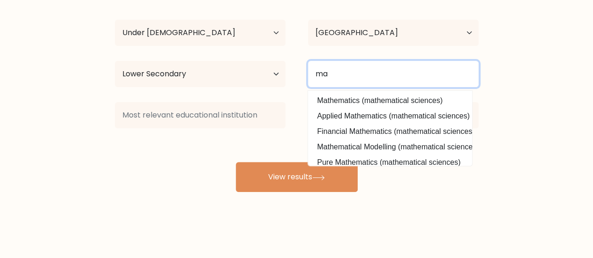
type input "m"
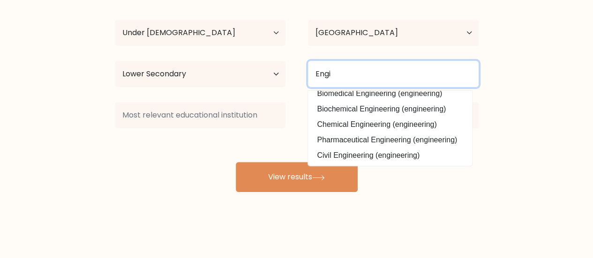
scroll to position [0, 0]
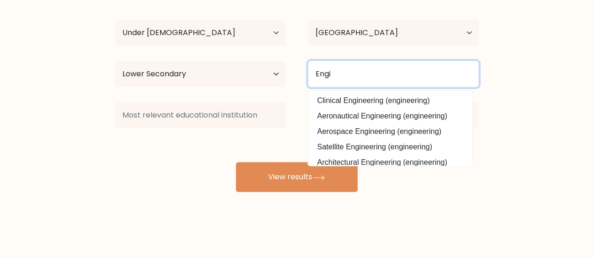
click at [431, 79] on input "Engi" at bounding box center [393, 74] width 171 height 26
type input "E"
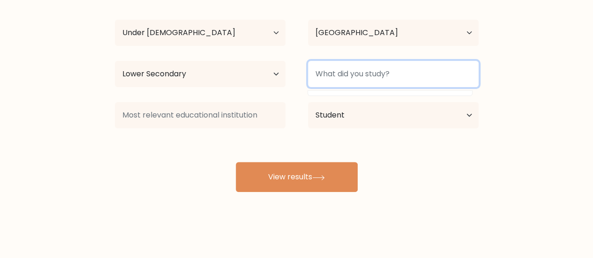
type input "!"
type input "1"
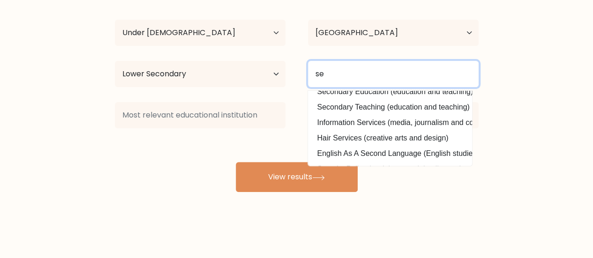
scroll to position [36, 0]
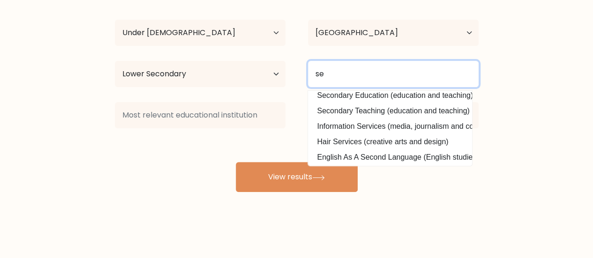
type input "se"
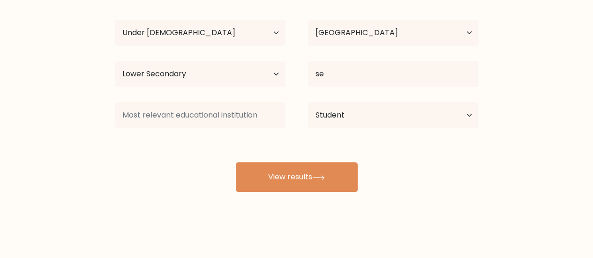
click at [357, 99] on div "shreyas balhey Age Under 18 years old 18-24 years old 25-34 years old 35-44 yea…" at bounding box center [296, 89] width 375 height 206
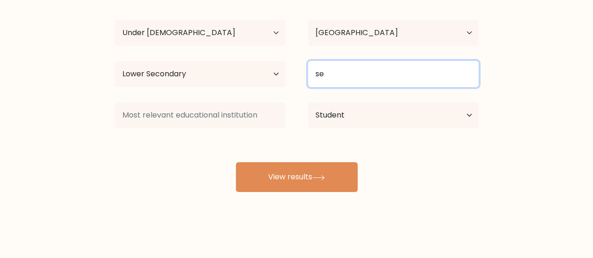
click at [362, 79] on input "se" at bounding box center [393, 74] width 171 height 26
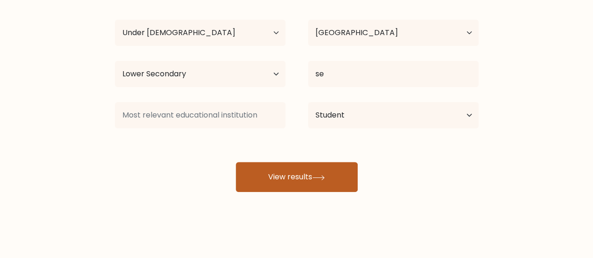
click at [306, 165] on button "View results" at bounding box center [297, 177] width 122 height 30
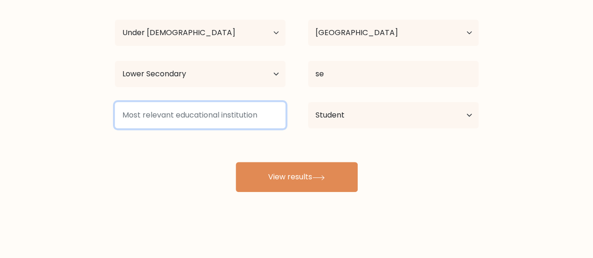
click at [226, 106] on input at bounding box center [200, 115] width 171 height 26
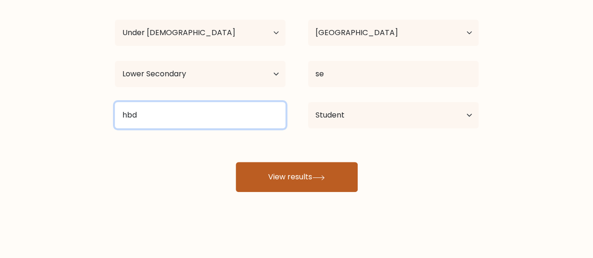
type input "hbd"
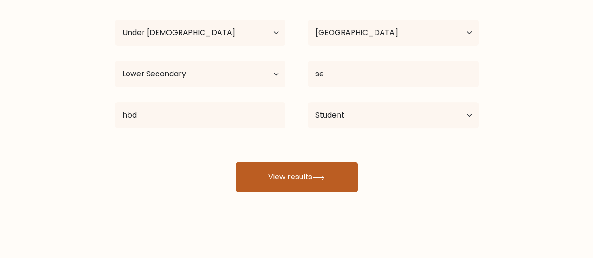
click at [318, 178] on icon at bounding box center [318, 177] width 13 height 5
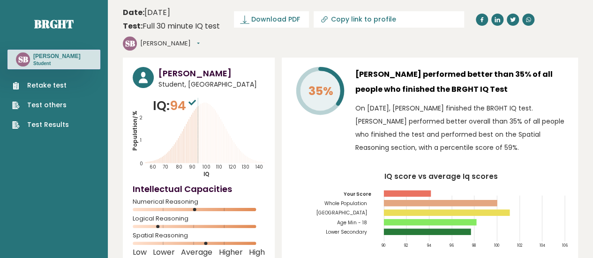
scroll to position [6, 0]
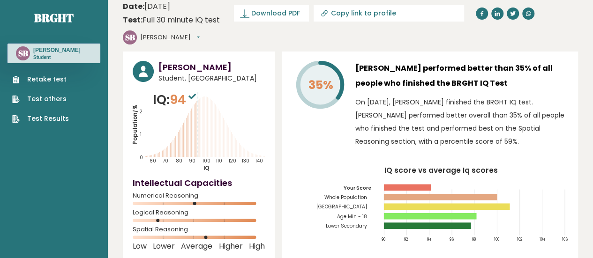
drag, startPoint x: 194, startPoint y: 73, endPoint x: 198, endPoint y: 79, distance: 7.6
click at [198, 90] on sup at bounding box center [192, 96] width 12 height 13
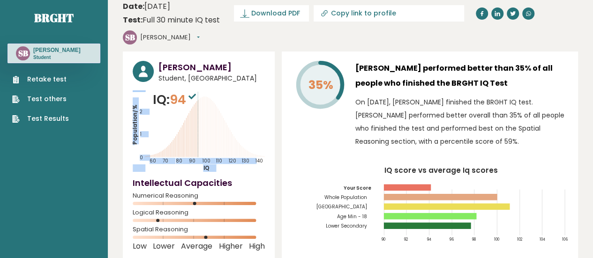
drag, startPoint x: 198, startPoint y: 79, endPoint x: 223, endPoint y: 105, distance: 36.2
click at [223, 105] on div "IQ: 94 Population/% IQ 0 1 2 60 70 80 90 100 110 120 130 140" at bounding box center [199, 131] width 132 height 82
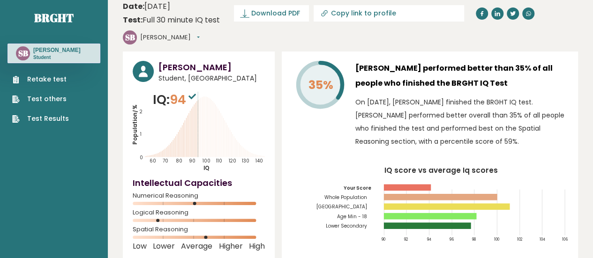
click at [223, 105] on icon "Population/% IQ 0 1 2 60 70 80 90 100 110 120 130 140" at bounding box center [199, 131] width 132 height 82
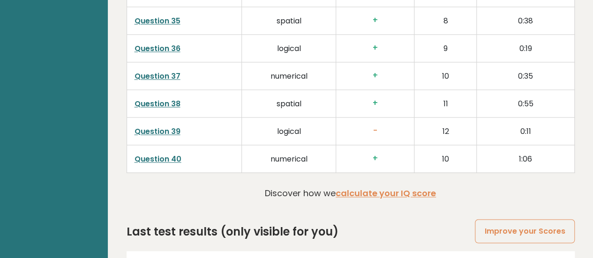
scroll to position [2456, 0]
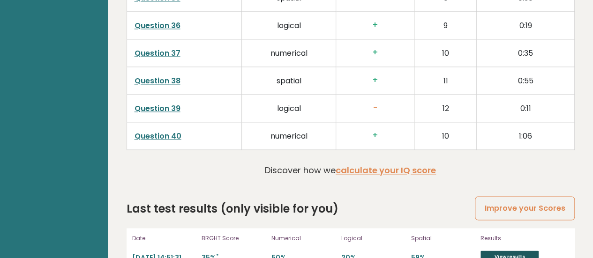
click at [492, 251] on link "View results" at bounding box center [510, 257] width 58 height 12
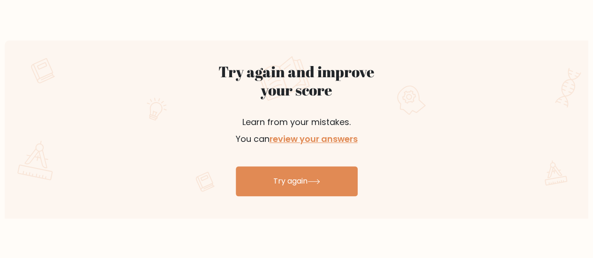
scroll to position [502, 0]
